Goal: Find specific page/section: Find specific page/section

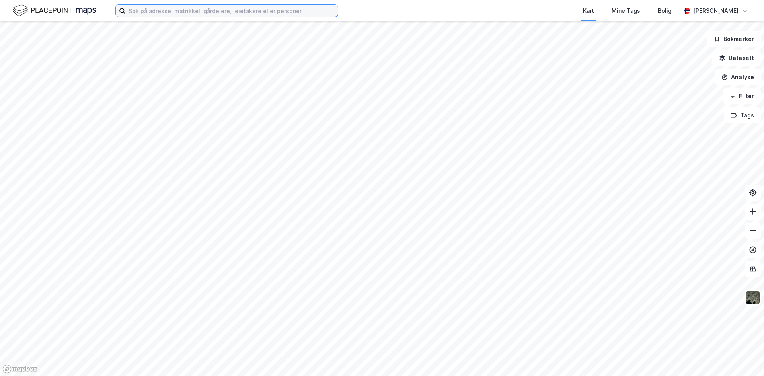
click at [152, 8] on input at bounding box center [231, 11] width 212 height 12
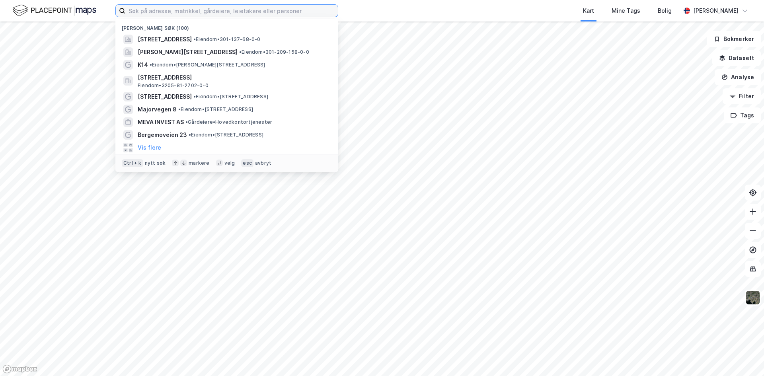
paste input "[STREET_ADDRESS]"
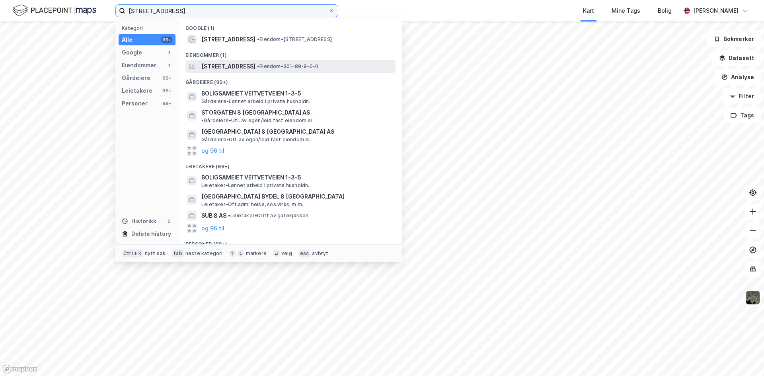
type input "[STREET_ADDRESS]"
click at [229, 68] on span "[STREET_ADDRESS]" at bounding box center [228, 67] width 54 height 10
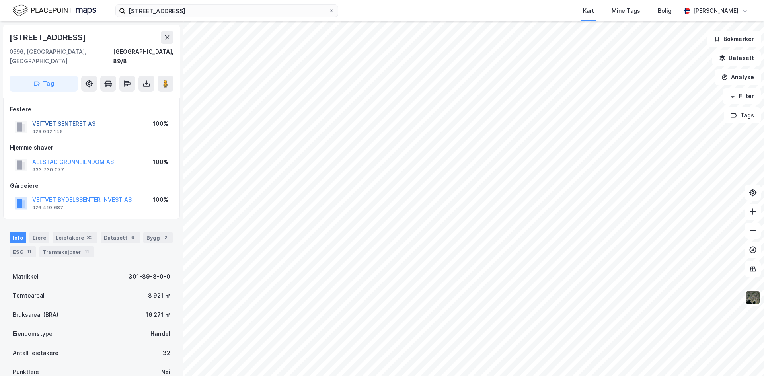
click at [0, 0] on button "VEITVET SENTERET AS" at bounding box center [0, 0] width 0 height 0
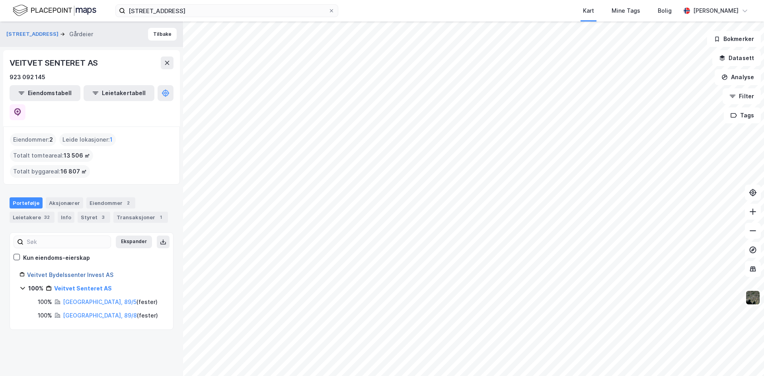
click at [82, 271] on link "Veitvet Bydelssenter Invest AS" at bounding box center [70, 274] width 86 height 7
click at [31, 29] on button "[STREET_ADDRESS]" at bounding box center [33, 29] width 54 height 8
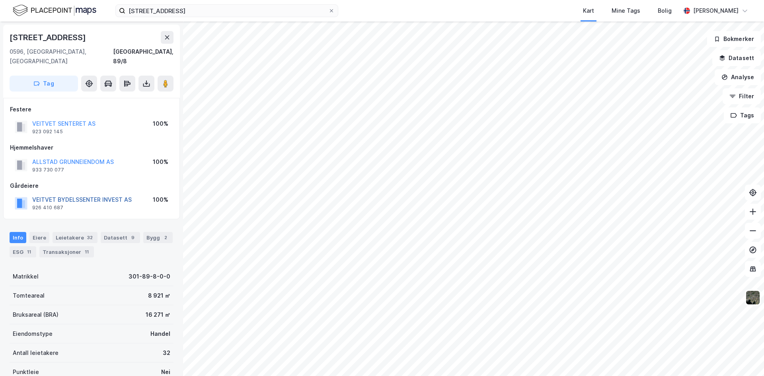
click at [0, 0] on button "VEITVET BYDELSSENTER INVEST AS" at bounding box center [0, 0] width 0 height 0
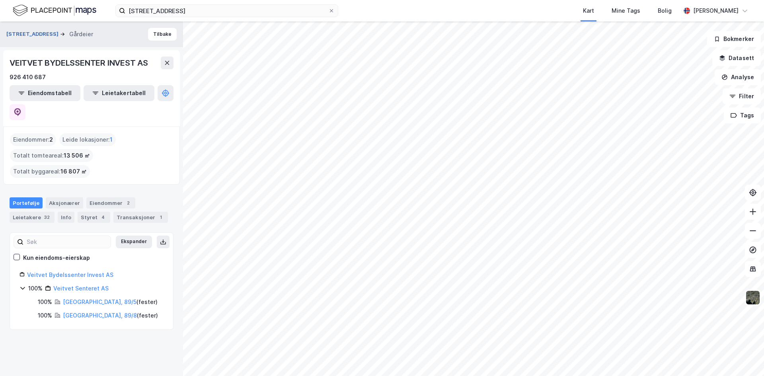
click at [29, 33] on button "[STREET_ADDRESS]" at bounding box center [33, 34] width 54 height 8
